Goal: Task Accomplishment & Management: Use online tool/utility

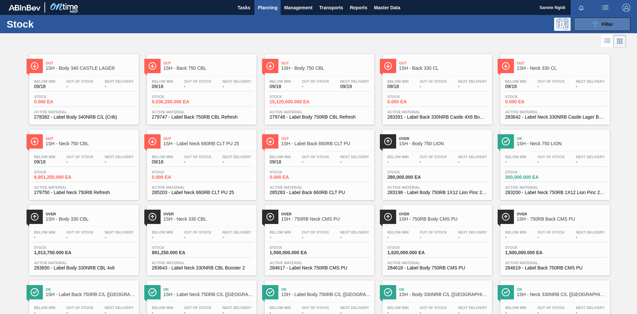
click at [605, 25] on span "Filter" at bounding box center [607, 24] width 11 height 5
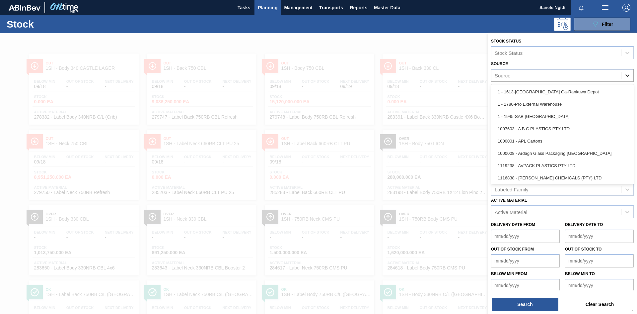
click at [630, 76] on icon at bounding box center [627, 75] width 7 height 7
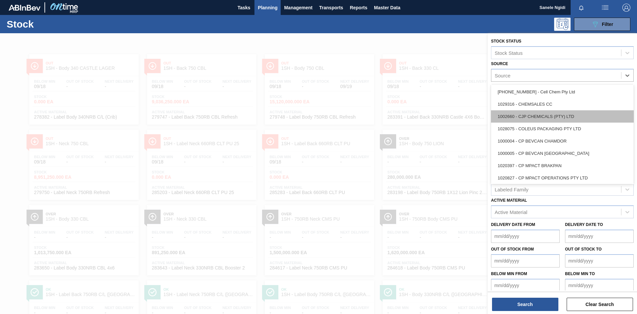
scroll to position [133, 0]
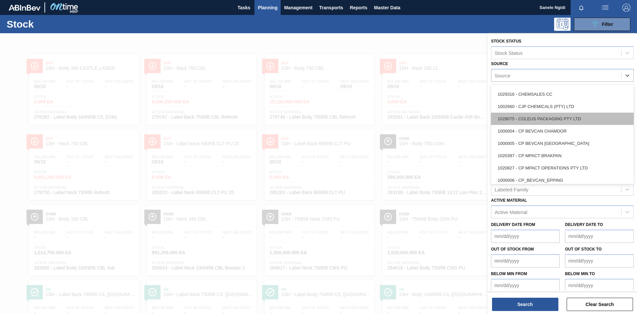
click at [554, 117] on div "1028075 - COLEUS PACKAGING PTY LTD" at bounding box center [562, 119] width 143 height 12
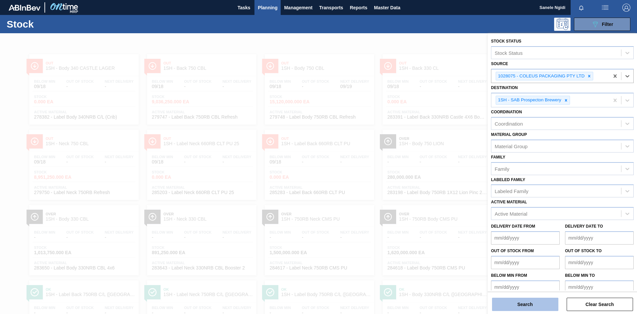
click at [531, 309] on button "Search" at bounding box center [525, 303] width 66 height 13
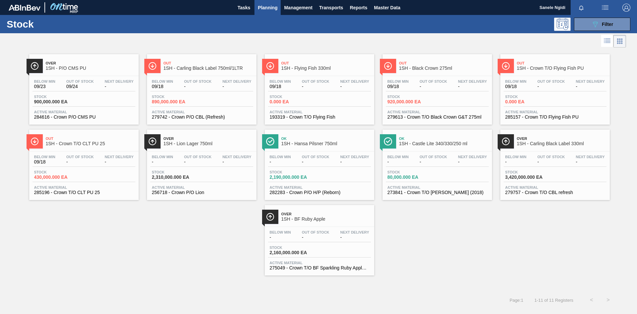
click at [169, 256] on div "Over 1SH - P/O CMS PU Below Min 09/23 Out Of Stock 09/24 Next Delivery - Stock …" at bounding box center [318, 162] width 637 height 226
click at [95, 104] on div "Stock 900,000.000 EA" at bounding box center [84, 101] width 103 height 12
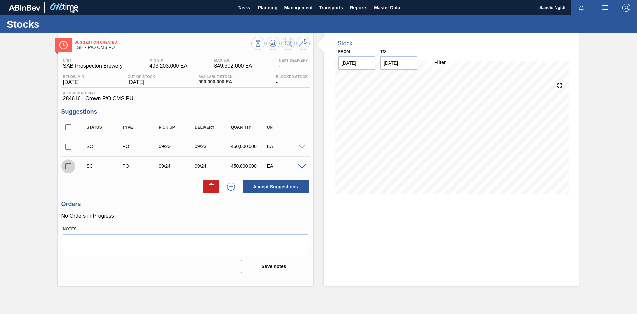
click at [68, 166] on input "checkbox" at bounding box center [68, 166] width 14 height 14
click at [278, 187] on button "Accept Suggestions" at bounding box center [276, 186] width 66 height 13
checkbox input "false"
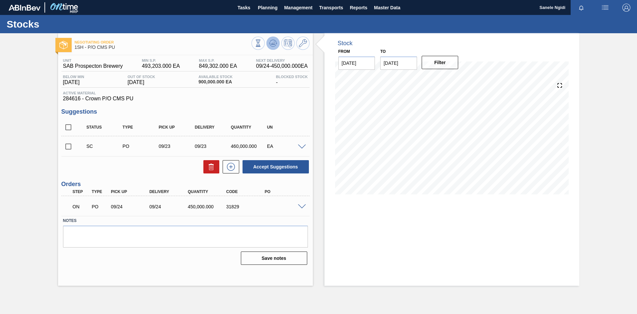
click at [275, 43] on icon at bounding box center [273, 43] width 8 height 8
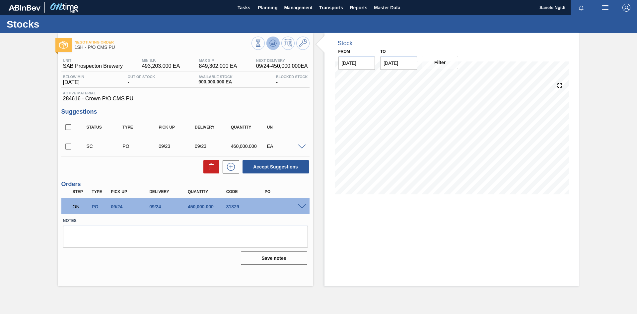
click at [271, 42] on icon at bounding box center [273, 43] width 8 height 8
click at [302, 204] on span at bounding box center [302, 206] width 8 height 5
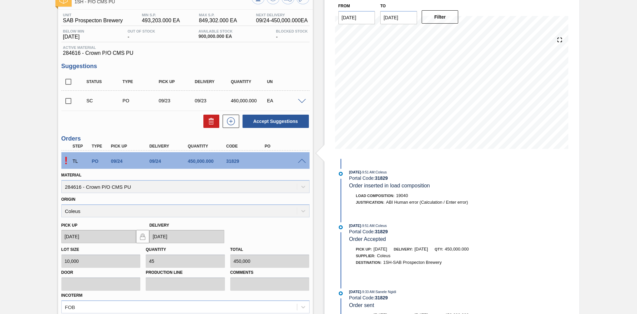
scroll to position [118, 0]
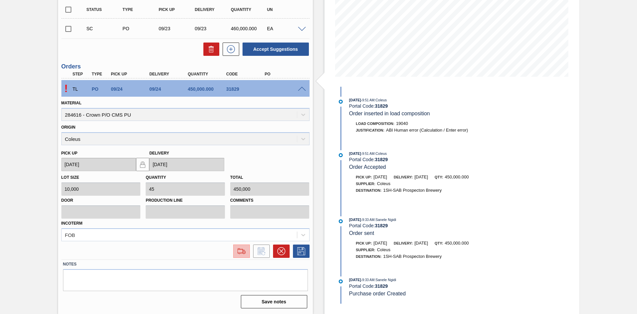
click at [241, 251] on img at bounding box center [241, 251] width 11 height 8
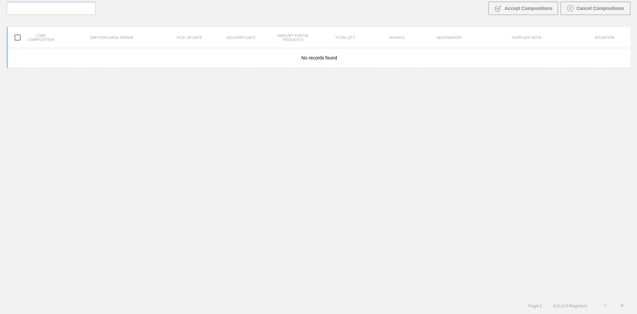
scroll to position [48, 0]
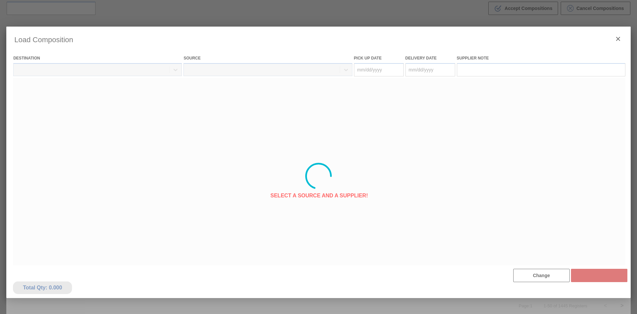
type Date "[DATE]"
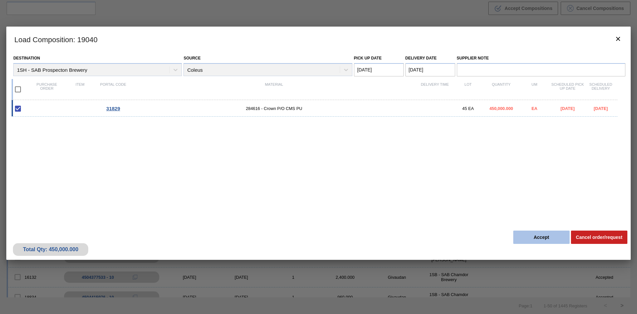
click at [535, 235] on button "Accept" at bounding box center [542, 236] width 56 height 13
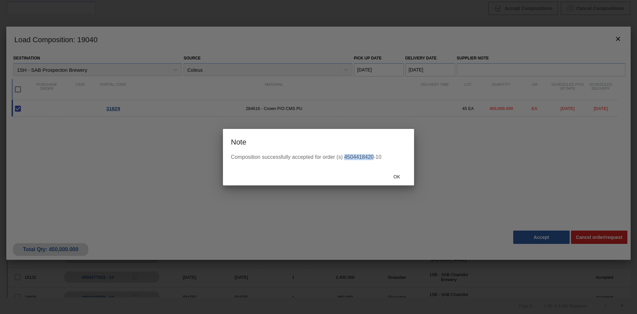
drag, startPoint x: 344, startPoint y: 156, endPoint x: 373, endPoint y: 156, distance: 28.9
click at [373, 156] on div "Composition successfully accepted for order (s) 4504418420-10" at bounding box center [318, 157] width 175 height 6
copy div "4504418420"
click at [328, 251] on div at bounding box center [318, 157] width 637 height 314
drag, startPoint x: 594, startPoint y: 57, endPoint x: 596, endPoint y: 53, distance: 4.9
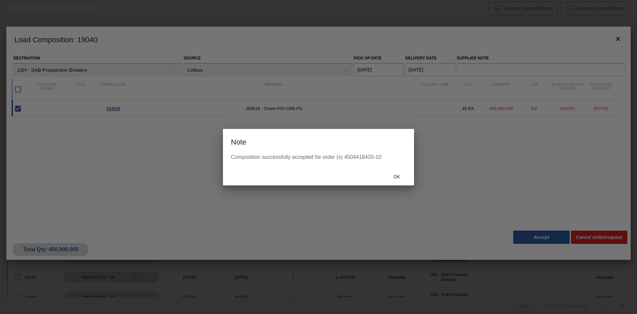
click at [594, 57] on div at bounding box center [318, 157] width 637 height 314
click at [622, 40] on div at bounding box center [318, 157] width 637 height 314
click at [398, 176] on span "Ok" at bounding box center [396, 176] width 17 height 5
